Goal: Task Accomplishment & Management: Use online tool/utility

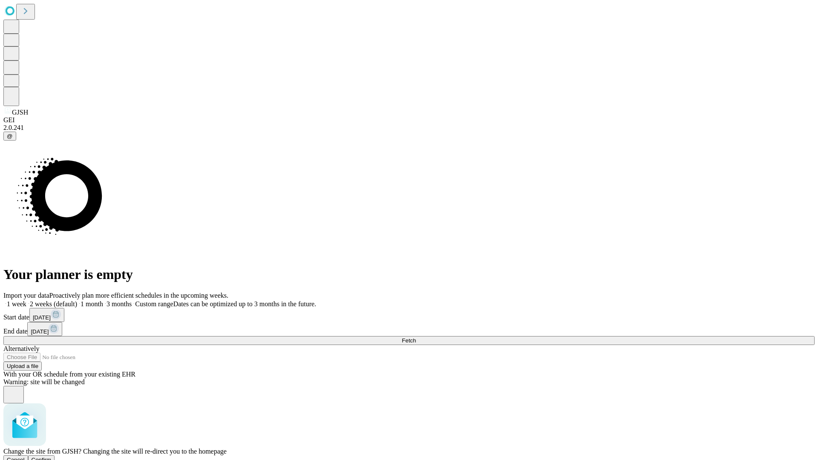
click at [52, 457] on span "Confirm" at bounding box center [42, 460] width 20 height 6
click at [103, 301] on label "1 month" at bounding box center [90, 304] width 26 height 7
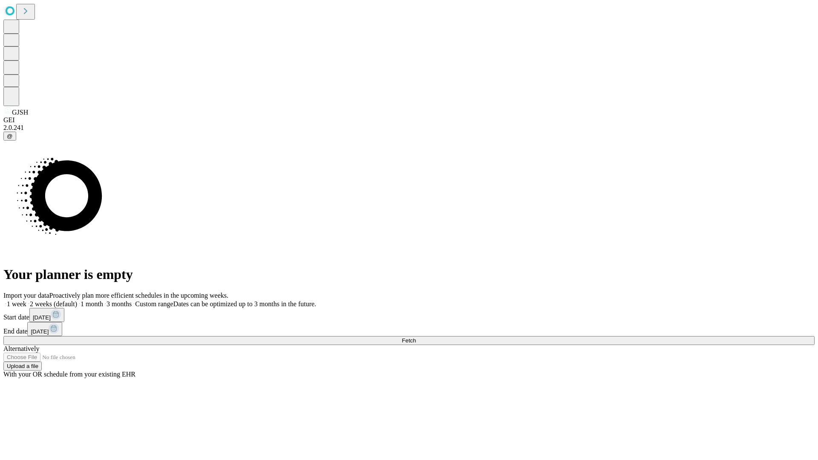
click at [416, 338] on span "Fetch" at bounding box center [409, 341] width 14 height 6
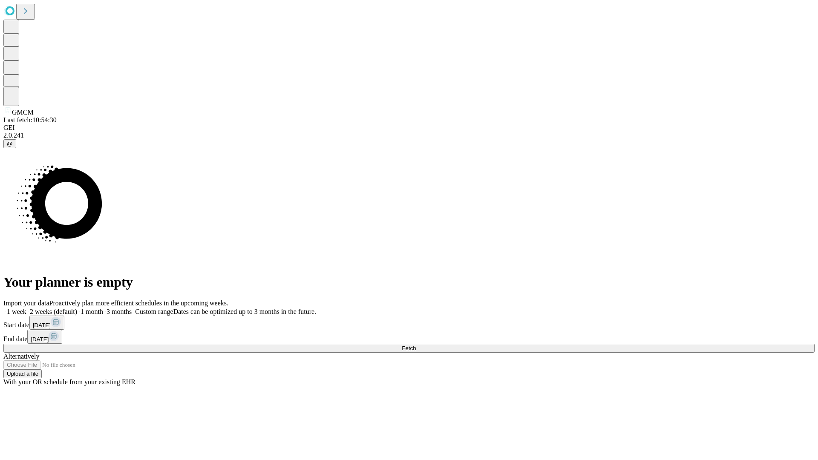
click at [103, 308] on label "1 month" at bounding box center [90, 311] width 26 height 7
click at [416, 345] on span "Fetch" at bounding box center [409, 348] width 14 height 6
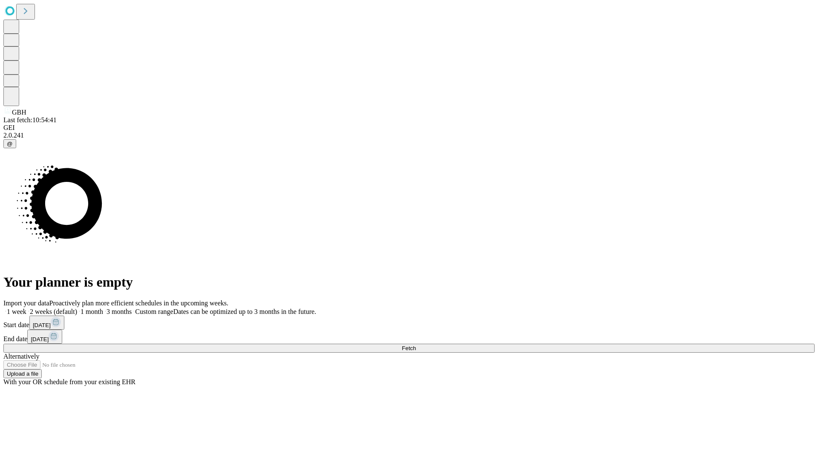
click at [103, 308] on label "1 month" at bounding box center [90, 311] width 26 height 7
click at [416, 345] on span "Fetch" at bounding box center [409, 348] width 14 height 6
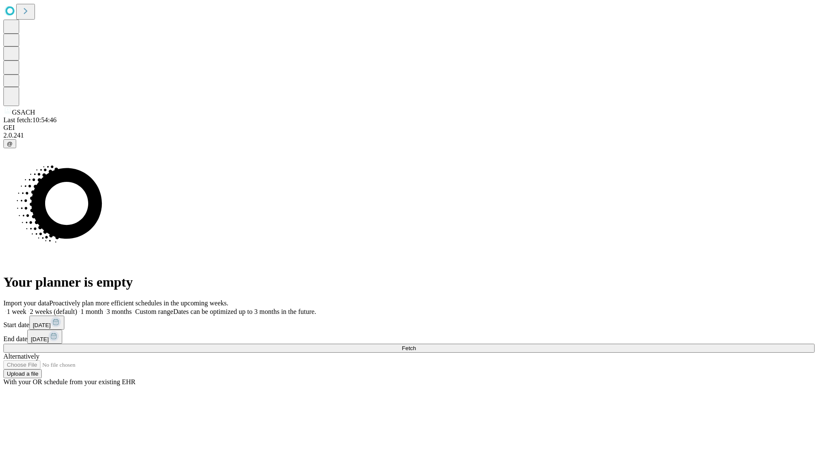
click at [416, 345] on span "Fetch" at bounding box center [409, 348] width 14 height 6
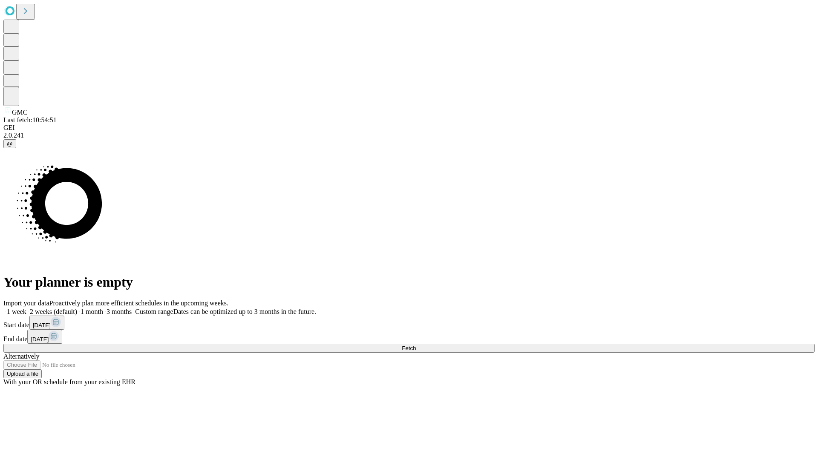
click at [103, 308] on label "1 month" at bounding box center [90, 311] width 26 height 7
click at [416, 345] on span "Fetch" at bounding box center [409, 348] width 14 height 6
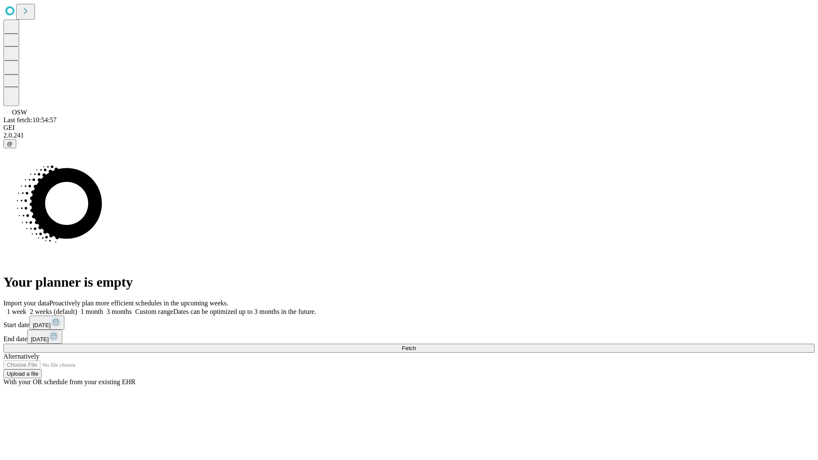
click at [103, 308] on label "1 month" at bounding box center [90, 311] width 26 height 7
click at [416, 345] on span "Fetch" at bounding box center [409, 348] width 14 height 6
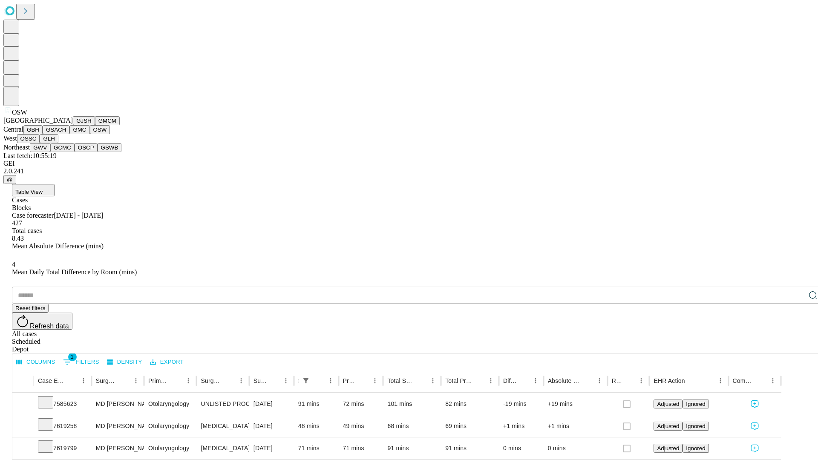
click at [40, 143] on button "OSSC" at bounding box center [28, 138] width 23 height 9
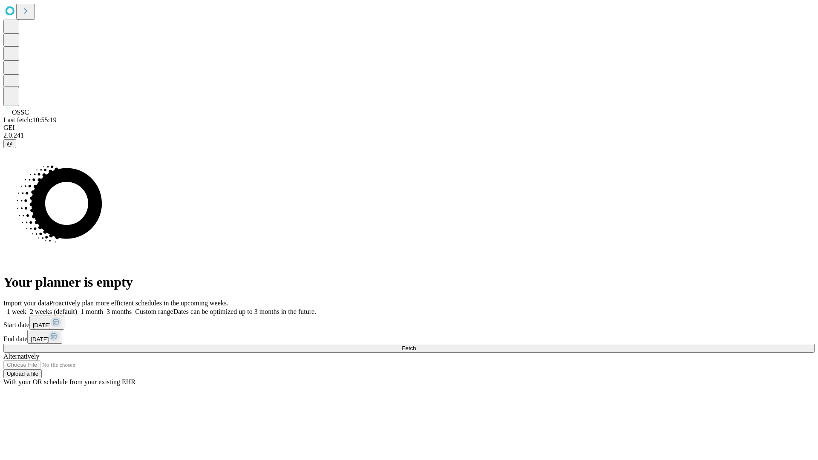
click at [103, 308] on label "1 month" at bounding box center [90, 311] width 26 height 7
click at [416, 345] on span "Fetch" at bounding box center [409, 348] width 14 height 6
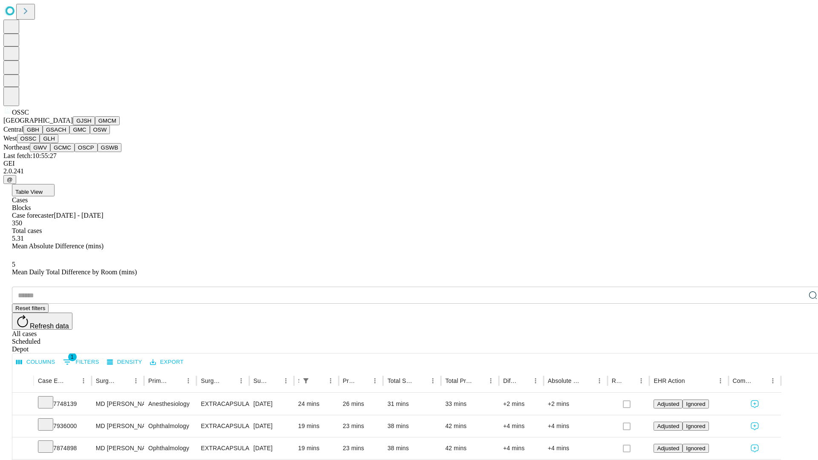
click at [58, 143] on button "GLH" at bounding box center [49, 138] width 18 height 9
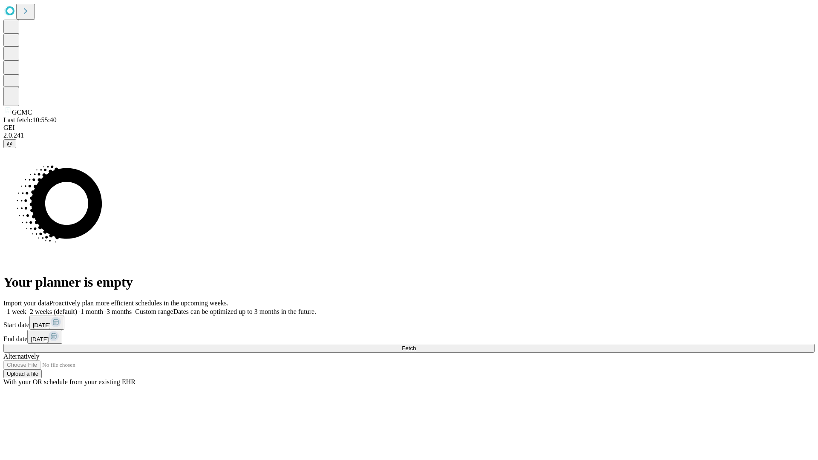
click at [103, 308] on label "1 month" at bounding box center [90, 311] width 26 height 7
click at [416, 345] on span "Fetch" at bounding box center [409, 348] width 14 height 6
